Goal: Task Accomplishment & Management: Manage account settings

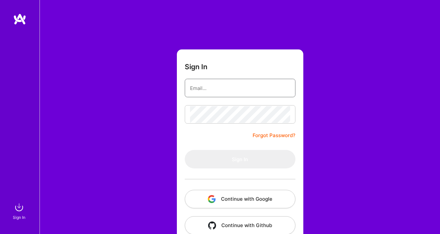
click at [253, 90] on input "email" at bounding box center [240, 88] width 100 height 17
paste input "[EMAIL_ADDRESS][PERSON_NAME][DOMAIN_NAME]"
type input "[EMAIL_ADDRESS][PERSON_NAME][DOMAIN_NAME]"
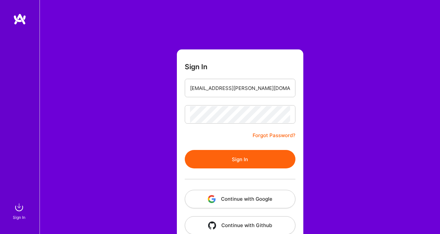
click at [248, 162] on button "Sign In" at bounding box center [240, 159] width 111 height 18
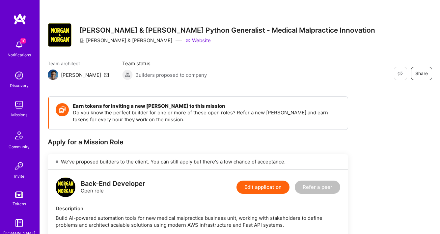
click at [17, 22] on img at bounding box center [19, 19] width 13 height 12
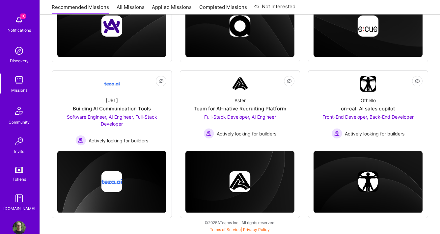
scroll to position [38, 0]
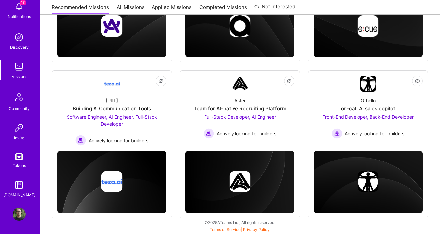
click at [16, 222] on div "10 Notifications Discovery Missions Community Invite Tokens [DOMAIN_NAME] Profi…" at bounding box center [20, 117] width 40 height 234
click at [18, 216] on img at bounding box center [19, 213] width 13 height 13
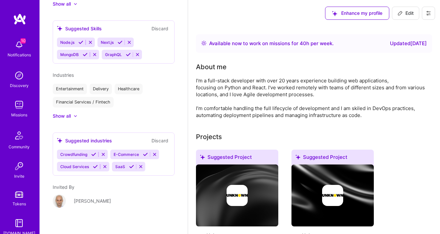
scroll to position [458, 0]
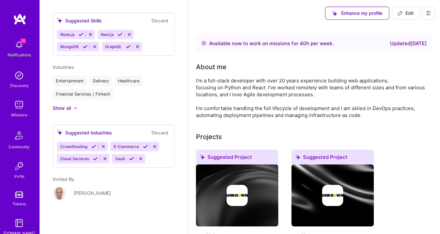
click at [323, 47] on div "Available now to work on missions for 40 h per week ." at bounding box center [271, 44] width 124 height 8
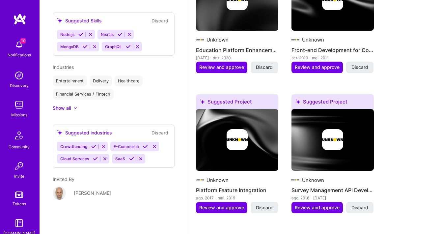
scroll to position [0, 0]
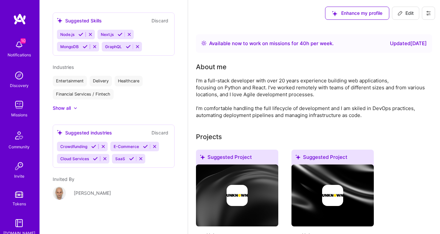
click at [398, 12] on icon at bounding box center [400, 13] width 5 height 5
select select "PT"
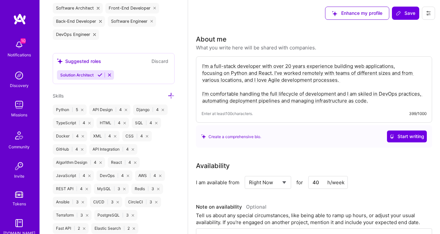
scroll to position [281, 0]
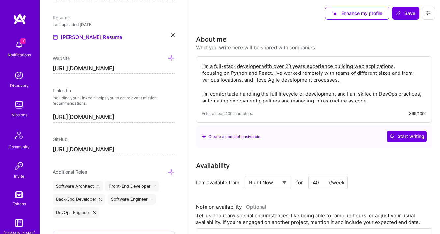
click at [249, 174] on select "Select... Right Now Future Date Not Available" at bounding box center [268, 182] width 38 height 17
select select "Not Available"
click option "Not Available" at bounding box center [0, 0] width 0 height 0
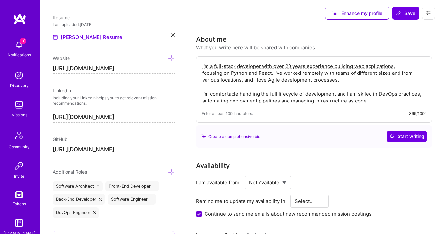
click at [295, 193] on select "Select... 1 Month 3 Months 6 Months" at bounding box center [310, 201] width 30 height 17
select select "3 Months"
click option "3 Months" at bounding box center [0, 0] width 0 height 0
click at [411, 12] on span "Save" at bounding box center [405, 13] width 19 height 7
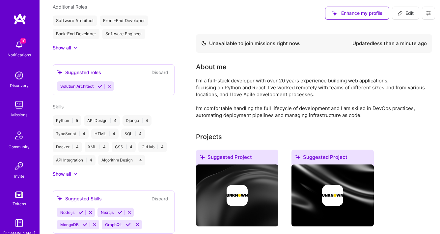
scroll to position [205, 0]
